Goal: Transaction & Acquisition: Purchase product/service

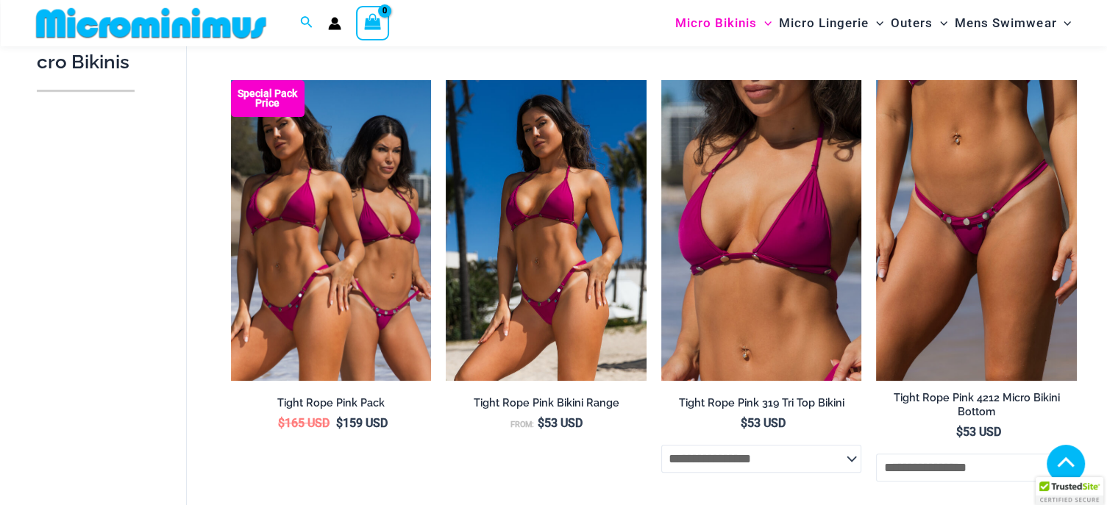
scroll to position [428, 0]
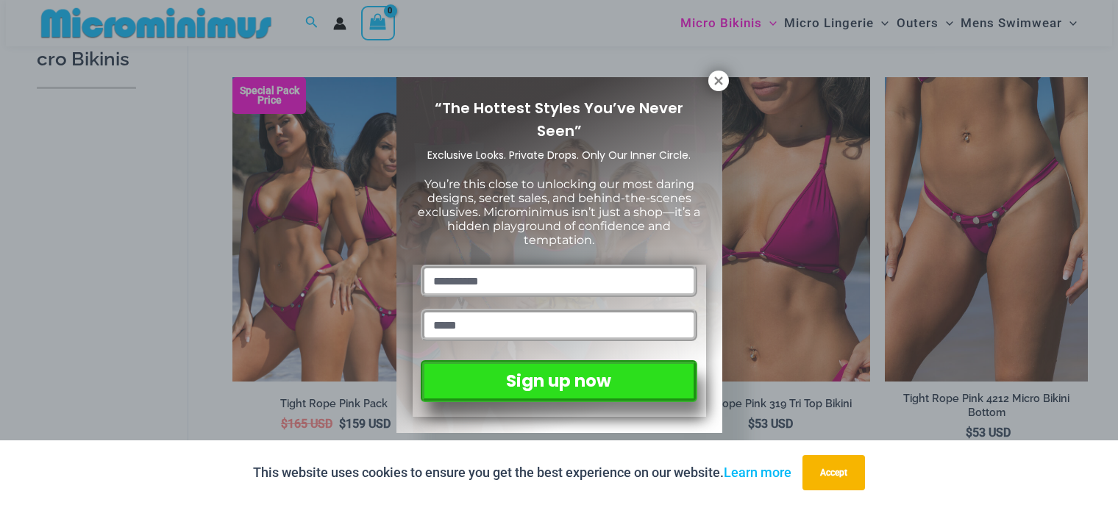
drag, startPoint x: 718, startPoint y: 80, endPoint x: 704, endPoint y: 83, distance: 14.3
click at [718, 80] on icon at bounding box center [718, 81] width 8 height 8
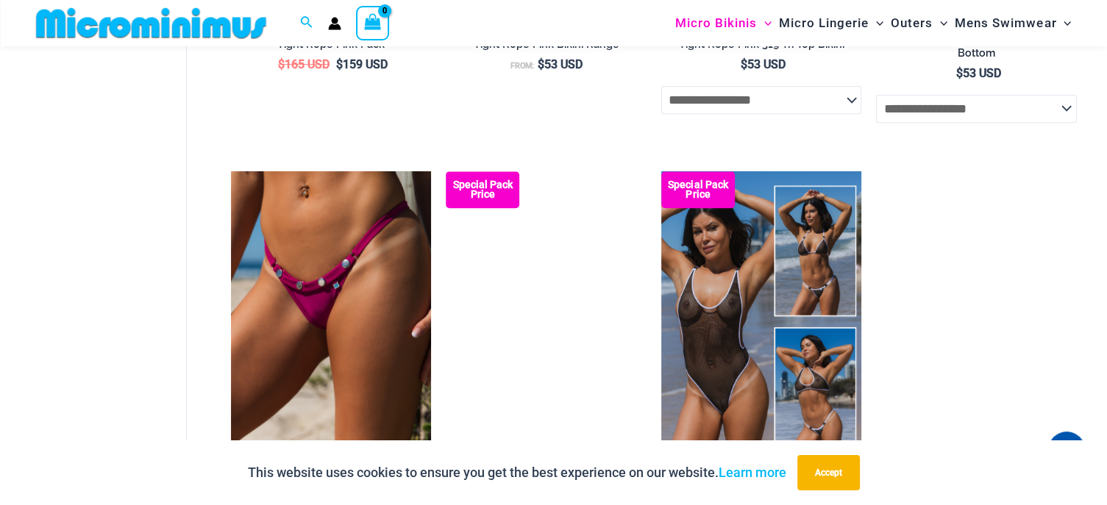
scroll to position [869, 0]
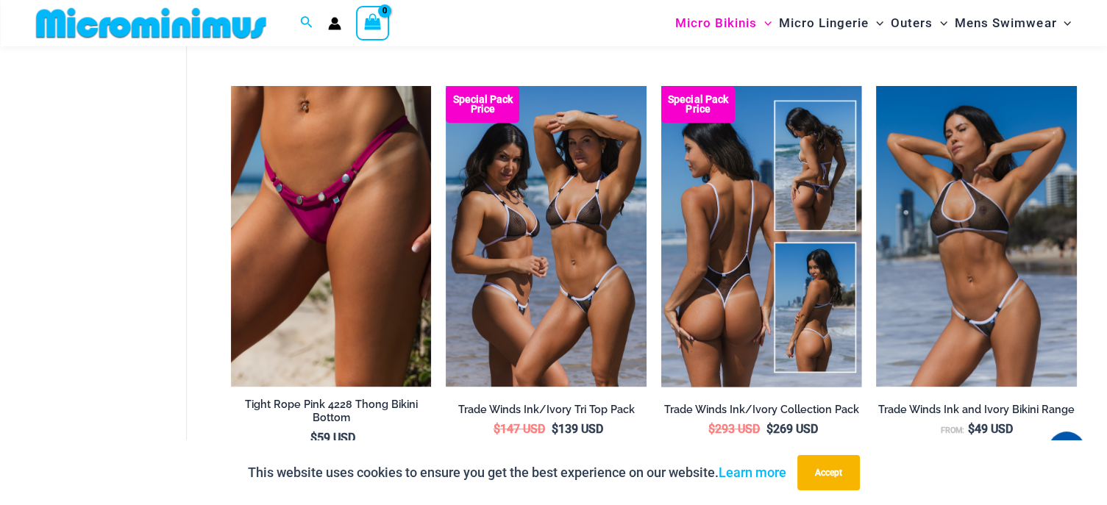
click at [726, 253] on img at bounding box center [761, 236] width 201 height 301
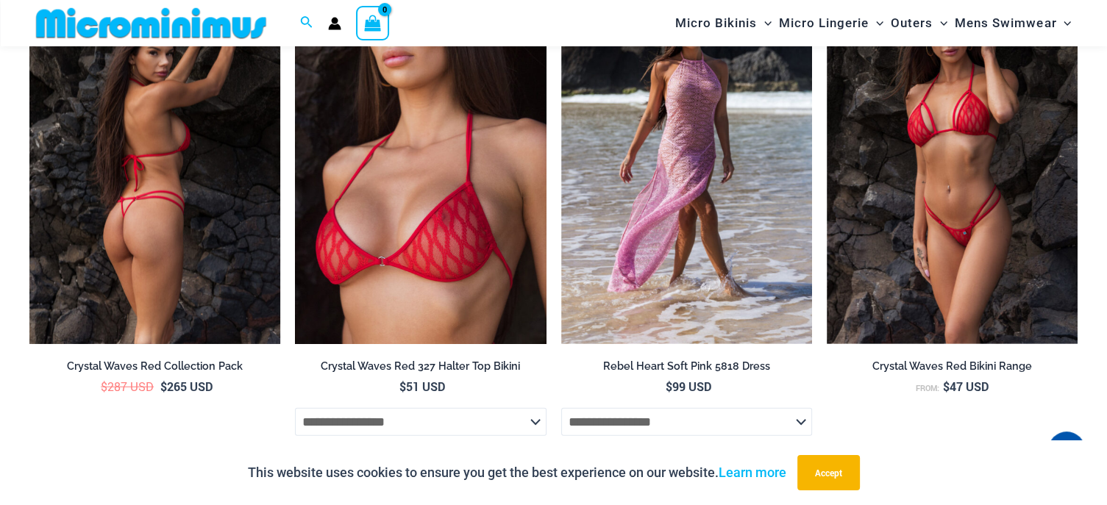
scroll to position [3527, 0]
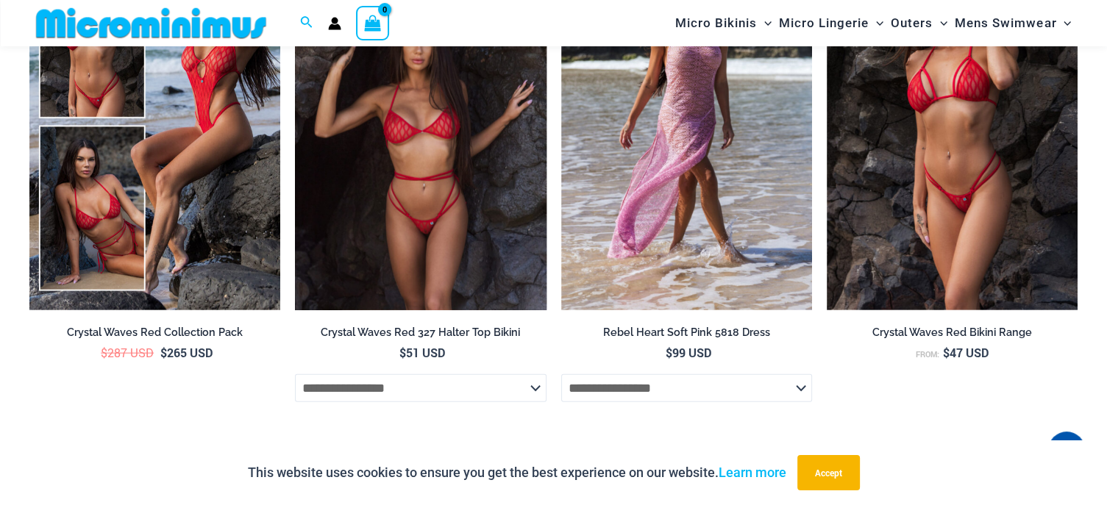
click at [410, 193] on img at bounding box center [420, 122] width 251 height 377
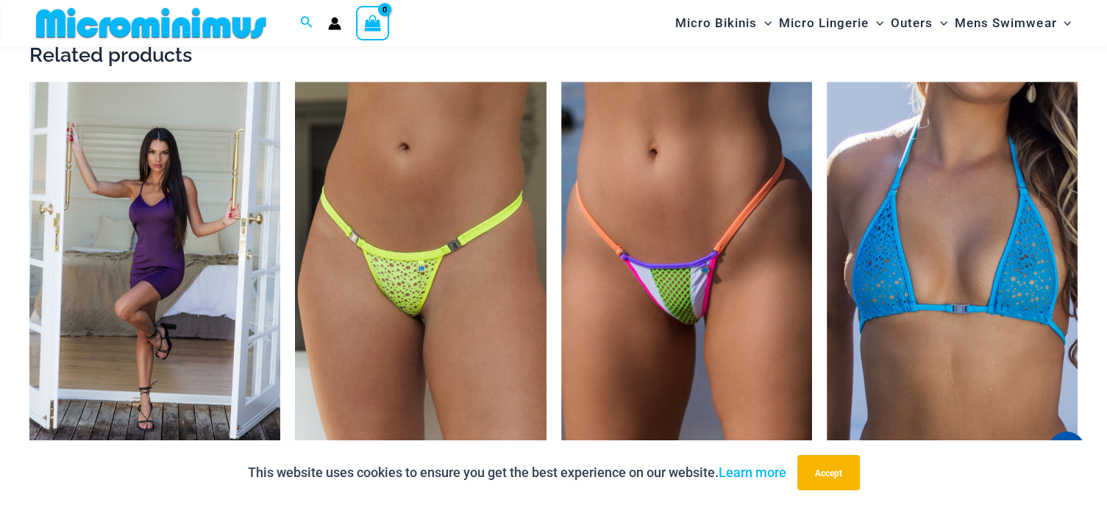
scroll to position [2628, 0]
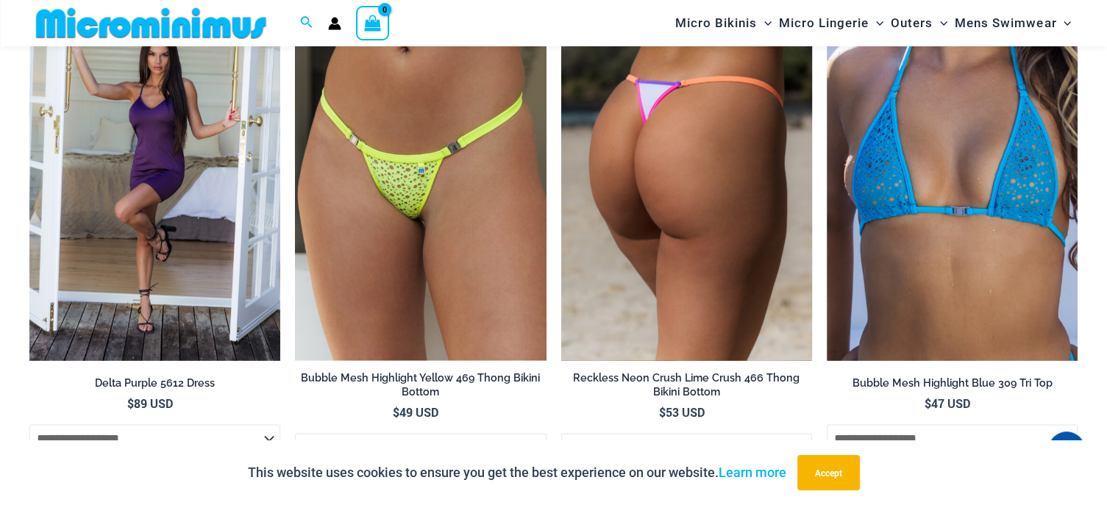
click at [636, 164] on img at bounding box center [686, 172] width 251 height 377
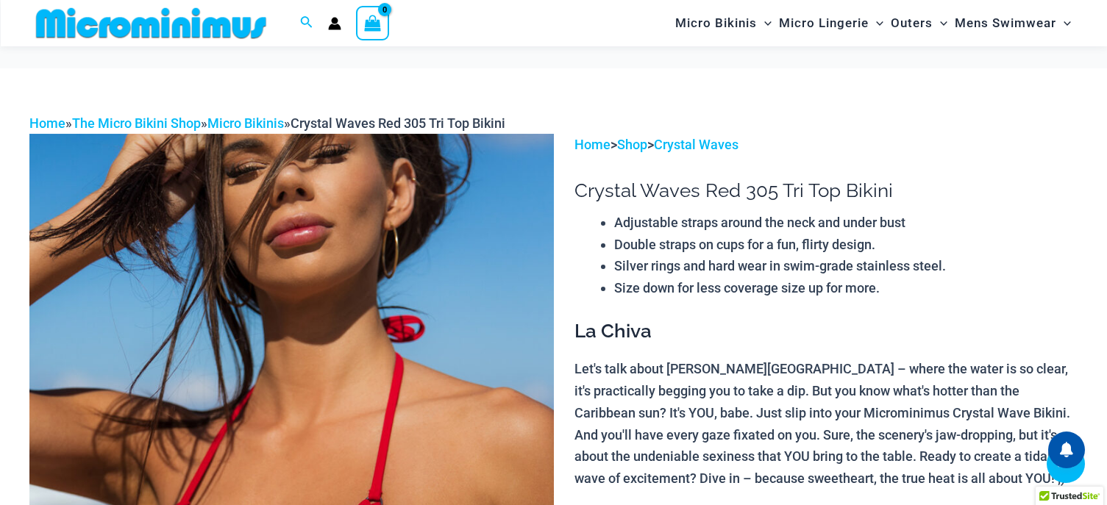
scroll to position [878, 0]
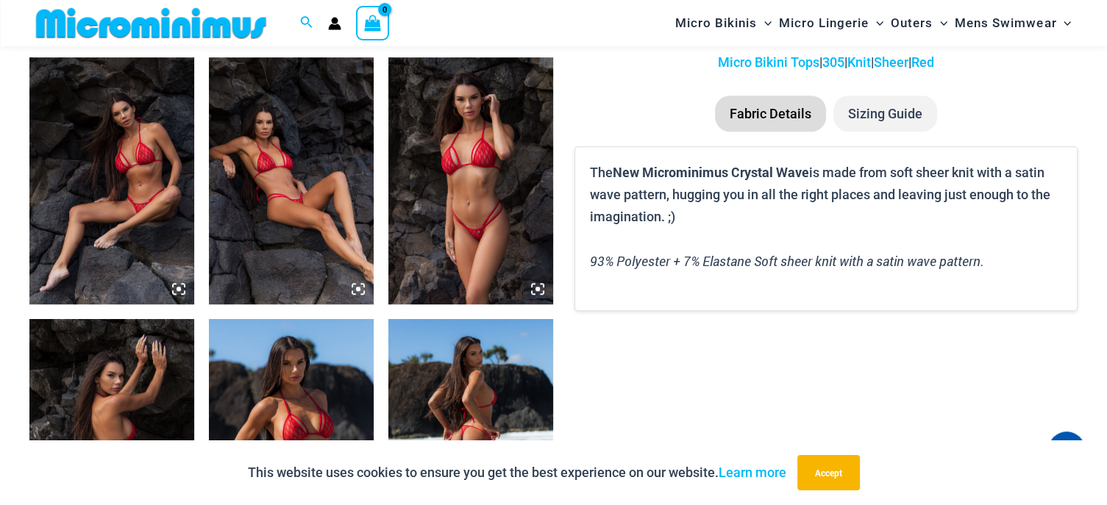
click at [179, 288] on icon at bounding box center [179, 289] width 4 height 4
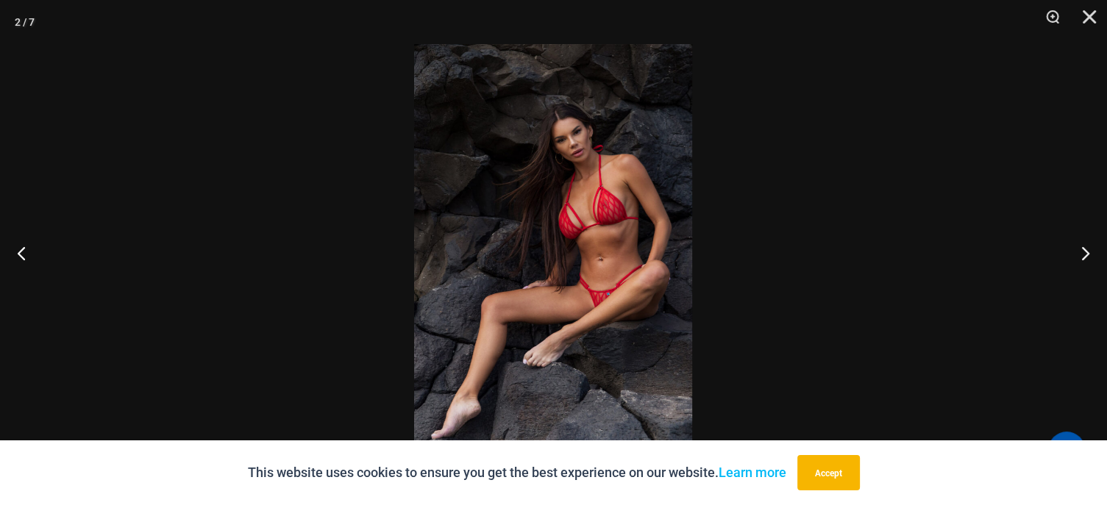
click at [483, 217] on img at bounding box center [553, 252] width 278 height 417
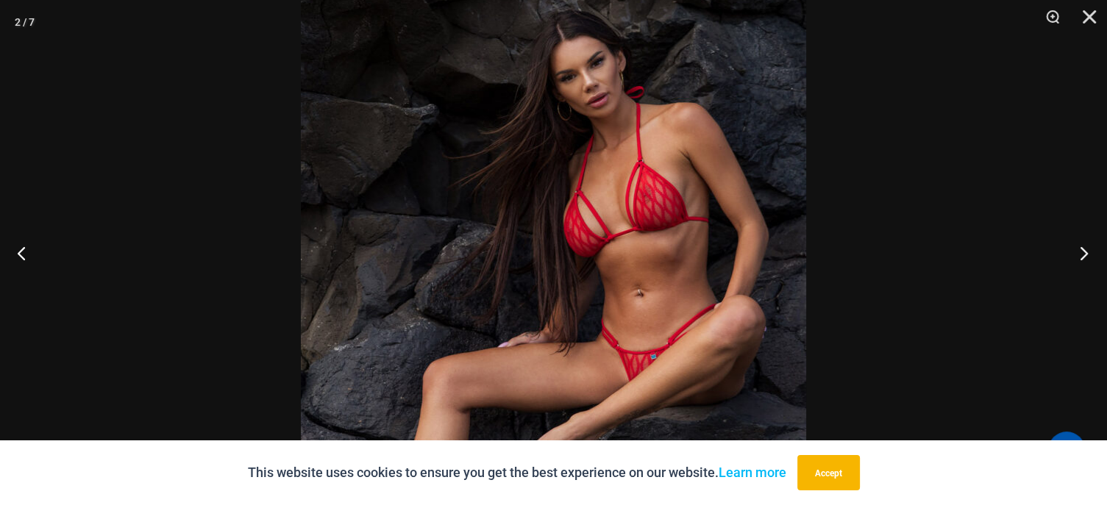
click at [1086, 252] on button "Next" at bounding box center [1079, 253] width 55 height 74
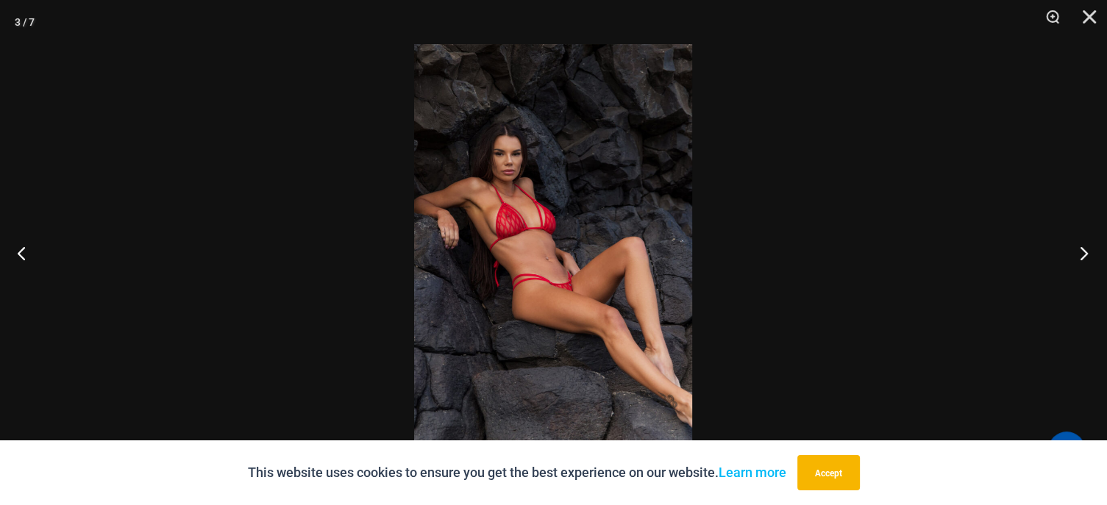
click at [1085, 252] on button "Next" at bounding box center [1079, 253] width 55 height 74
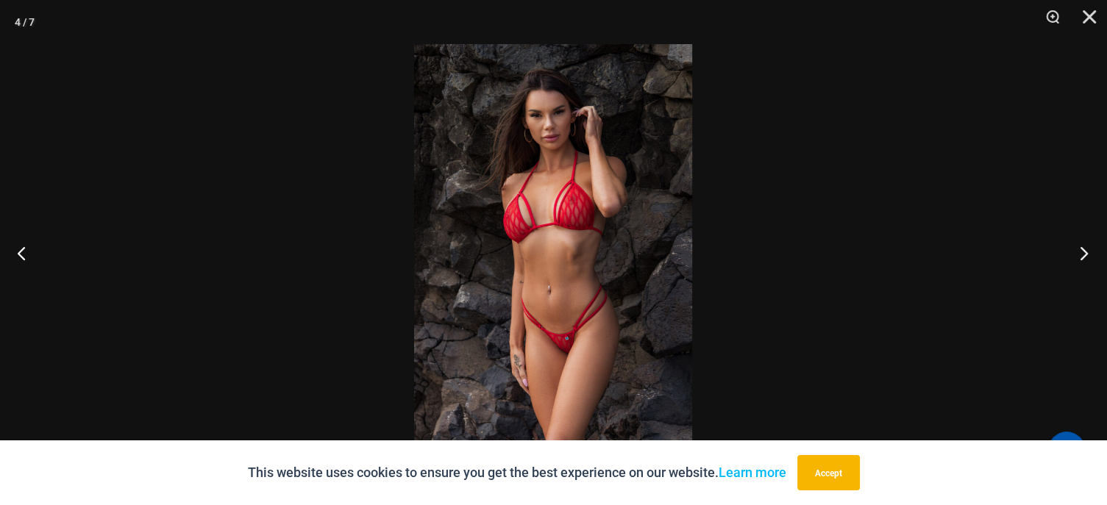
click at [1085, 252] on button "Next" at bounding box center [1079, 253] width 55 height 74
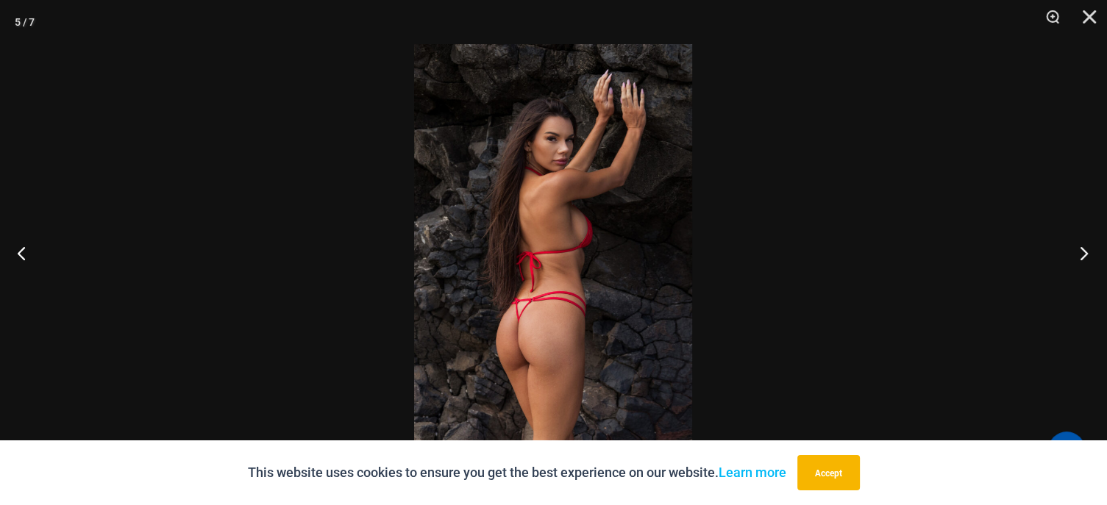
click at [1085, 252] on button "Next" at bounding box center [1079, 253] width 55 height 74
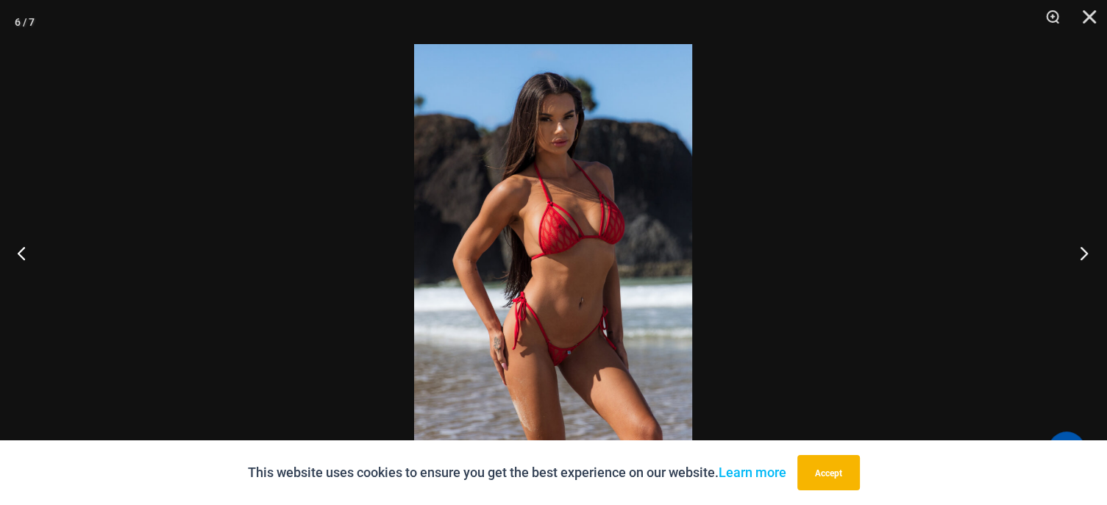
click at [1085, 252] on button "Next" at bounding box center [1079, 253] width 55 height 74
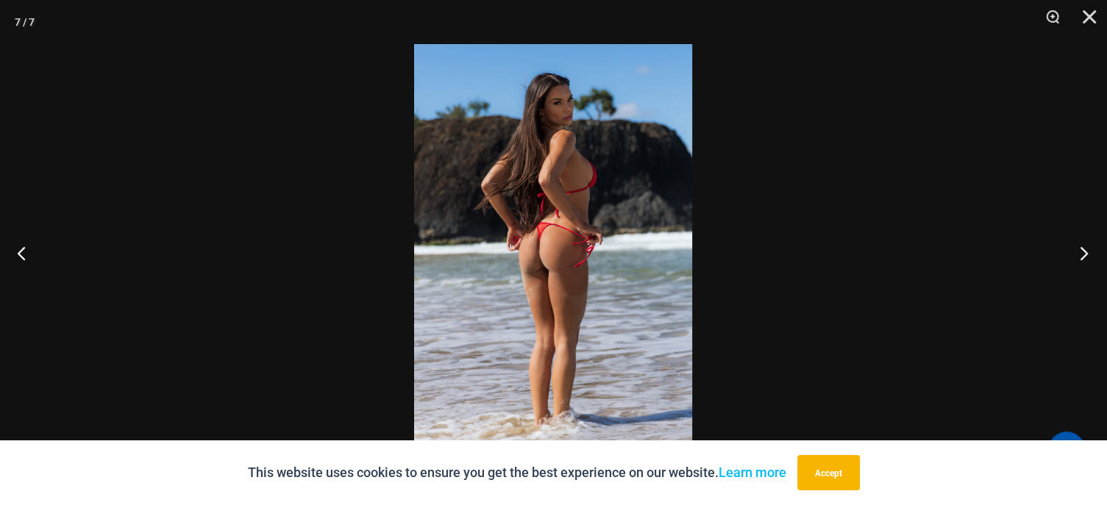
click at [1085, 252] on button "Next" at bounding box center [1079, 253] width 55 height 74
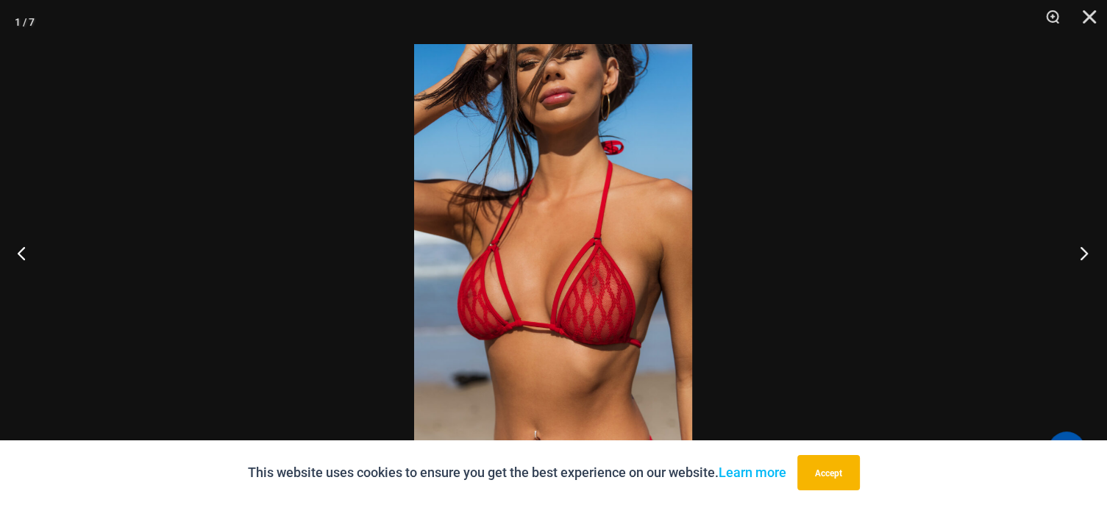
click at [1085, 252] on button "Next" at bounding box center [1079, 253] width 55 height 74
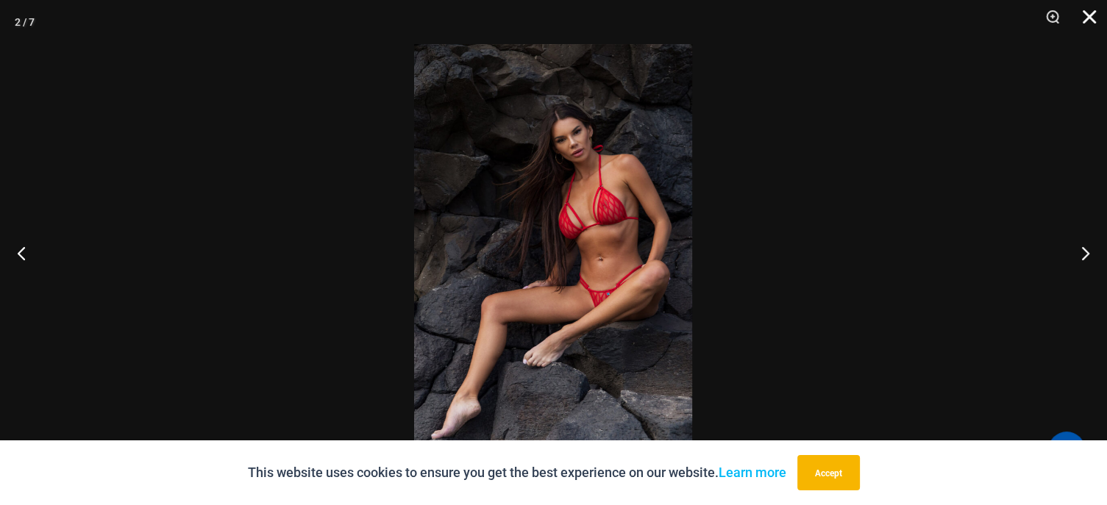
click at [1086, 13] on button "Close" at bounding box center [1084, 22] width 37 height 44
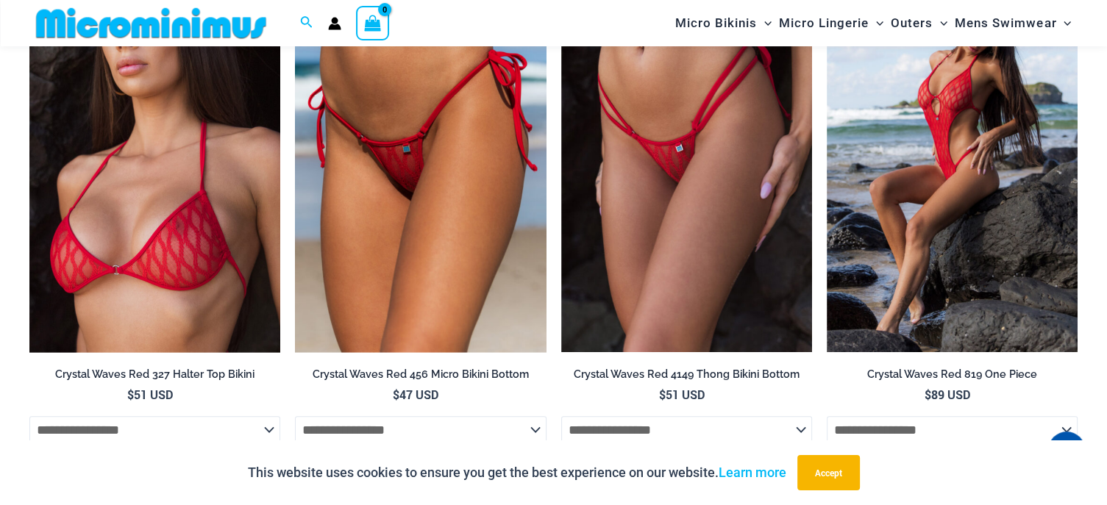
scroll to position [1540, 0]
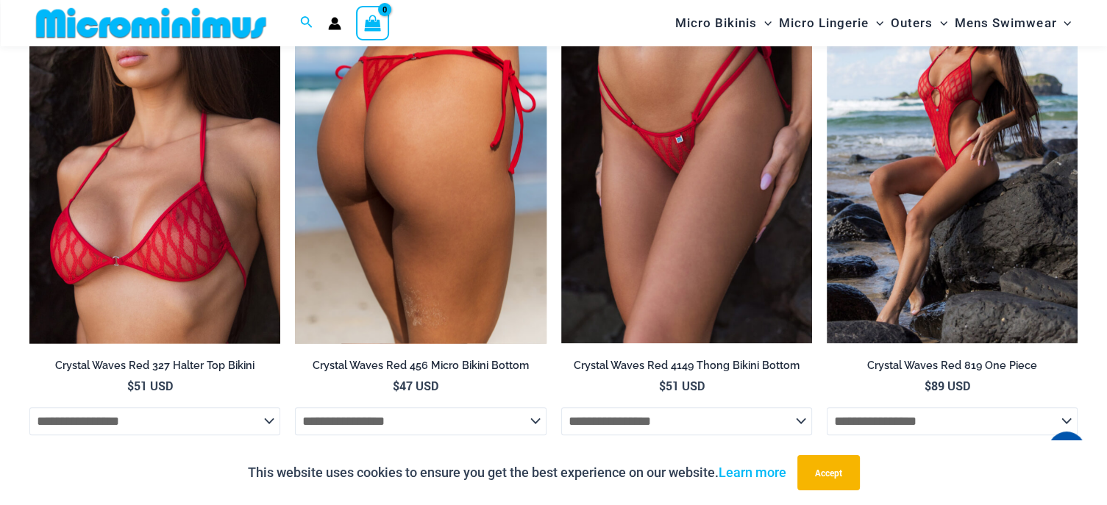
click at [474, 176] on img at bounding box center [420, 155] width 251 height 377
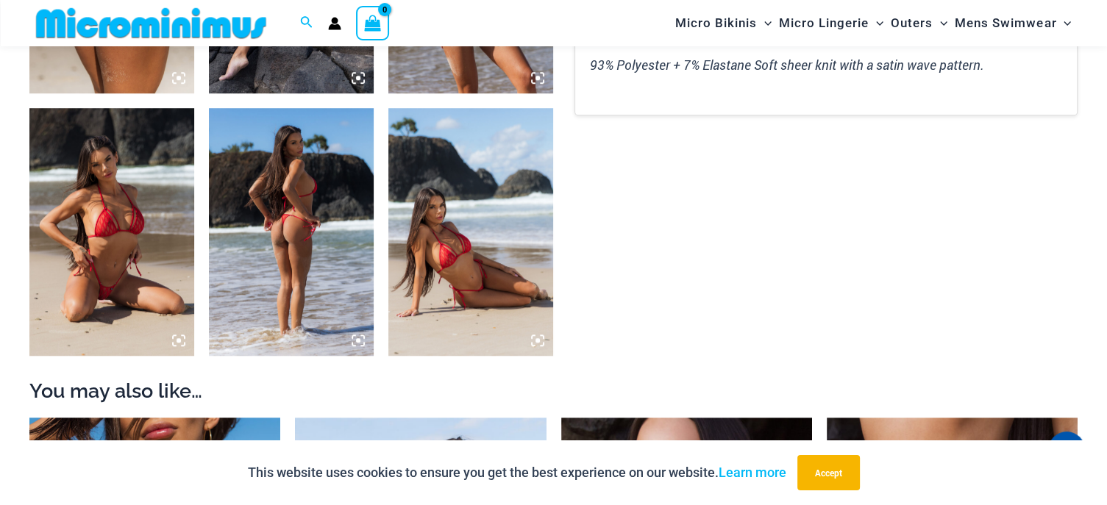
scroll to position [647, 0]
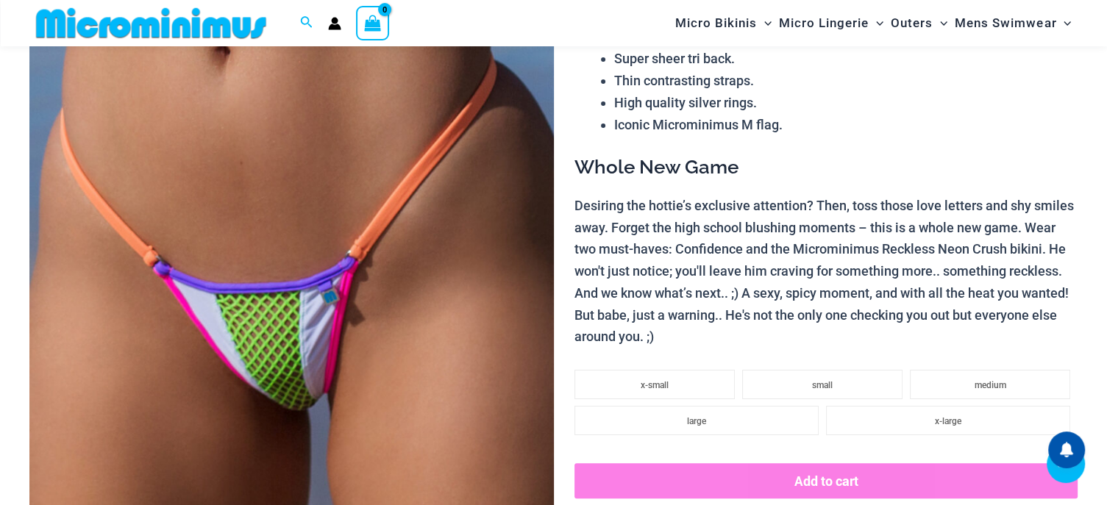
scroll to position [722, 0]
